Goal: Navigation & Orientation: Go to known website

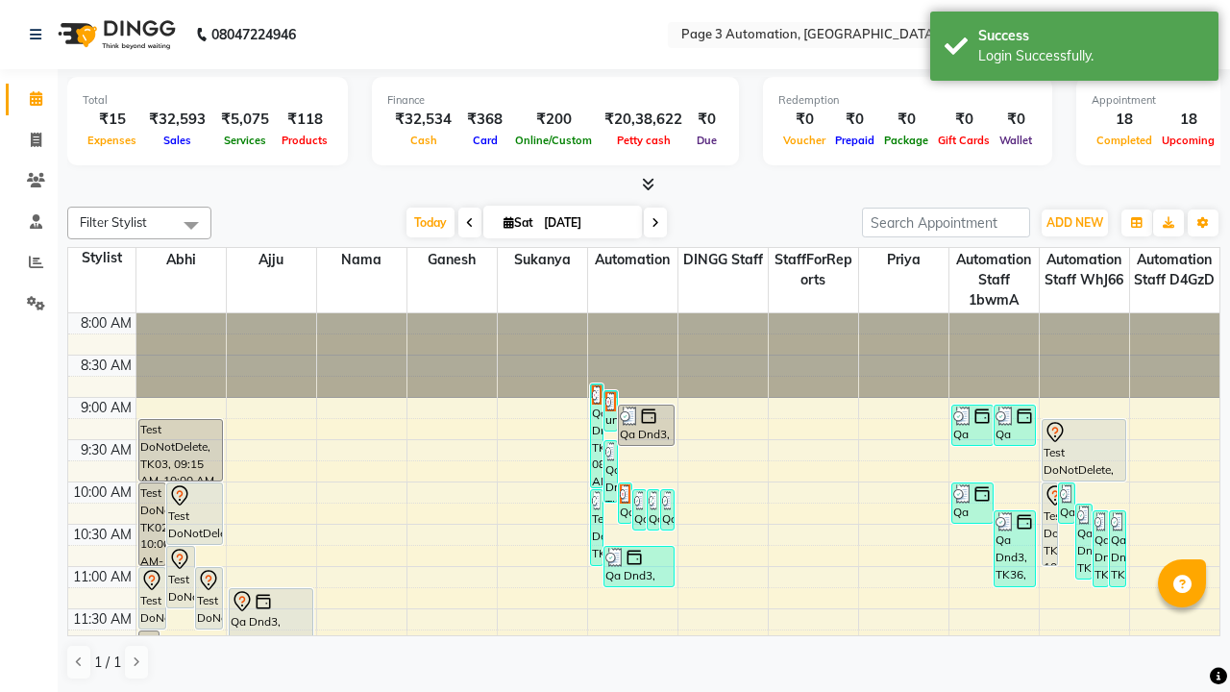
click at [1198, 34] on icon at bounding box center [1197, 34] width 13 height 13
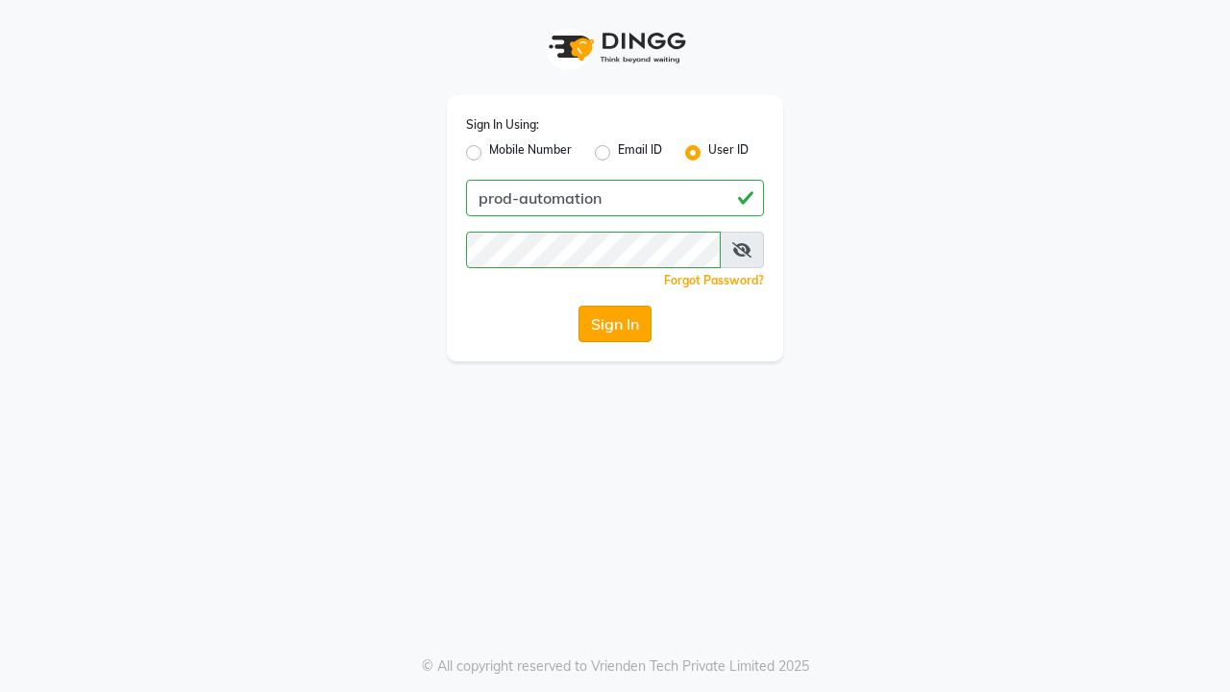
click at [615, 324] on button "Sign In" at bounding box center [614, 323] width 73 height 37
